Goal: Task Accomplishment & Management: Use online tool/utility

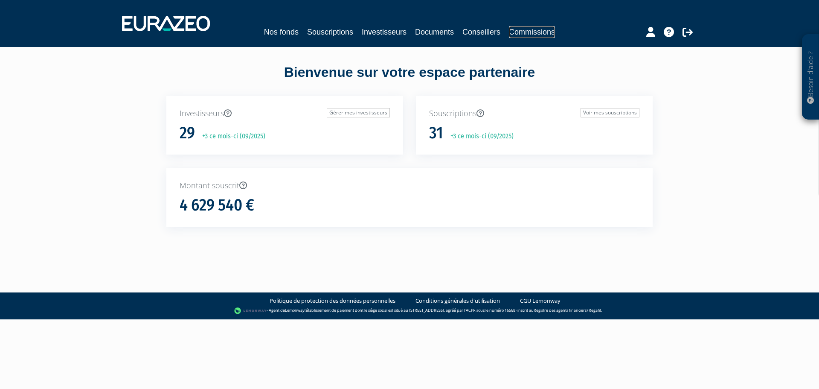
click at [521, 31] on link "Commissions" at bounding box center [532, 32] width 46 height 12
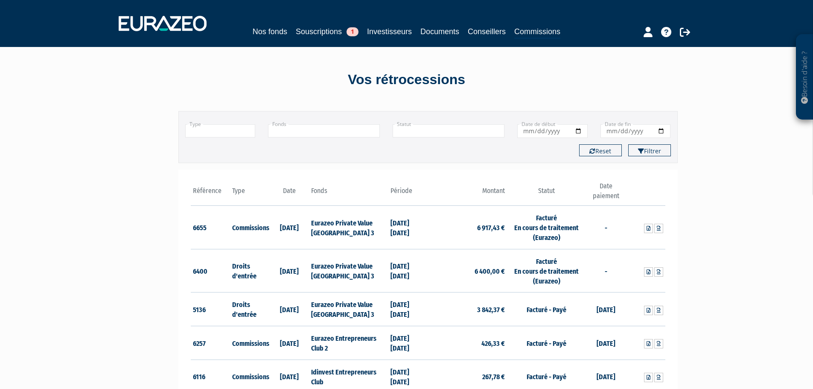
click at [561, 131] on input "Date de début" at bounding box center [552, 131] width 70 height 14
type input "[DATE]"
click at [609, 131] on input "Date de fin" at bounding box center [635, 131] width 70 height 14
click at [662, 129] on input "Date de fin" at bounding box center [635, 131] width 70 height 14
type input "[DATE]"
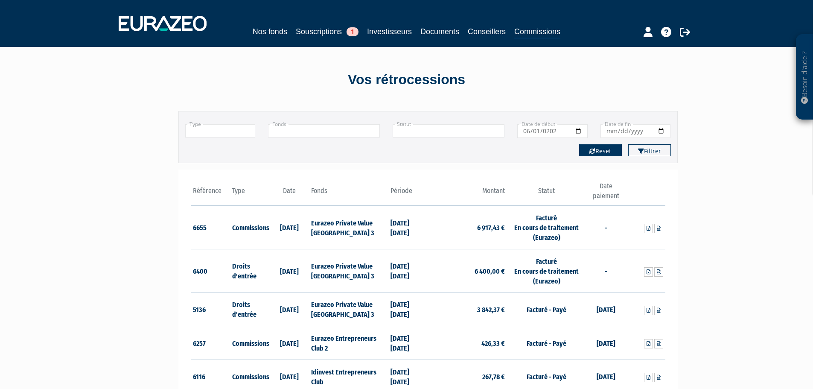
click at [597, 149] on button "Reset" at bounding box center [600, 150] width 43 height 12
type input "+"
click at [657, 227] on icon at bounding box center [659, 228] width 4 height 5
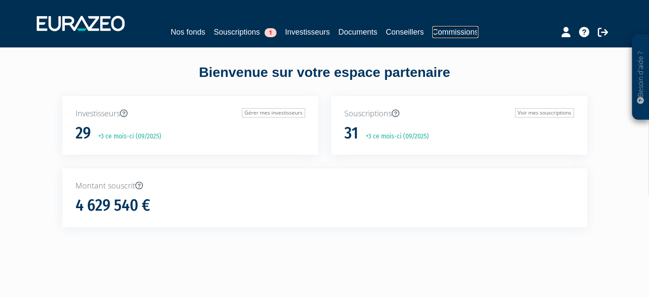
click at [457, 31] on link "Commissions" at bounding box center [455, 32] width 46 height 12
